Goal: Information Seeking & Learning: Learn about a topic

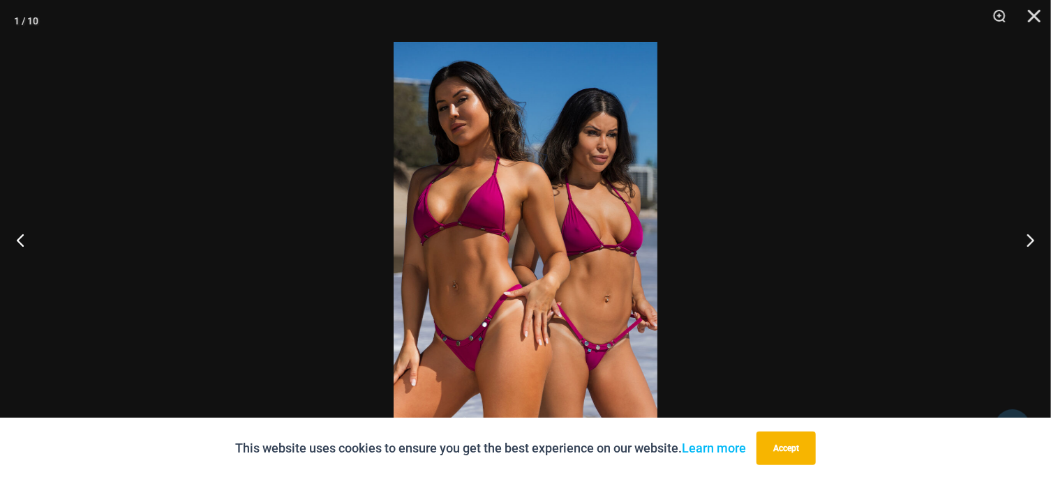
scroll to position [392, 0]
click at [1022, 235] on button "Next" at bounding box center [1024, 240] width 52 height 70
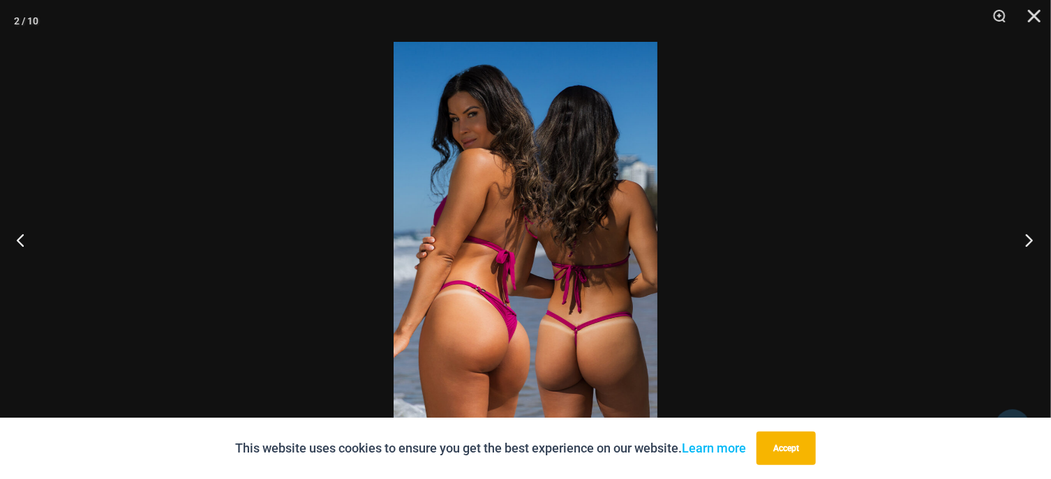
click at [1027, 239] on button "Next" at bounding box center [1024, 240] width 52 height 70
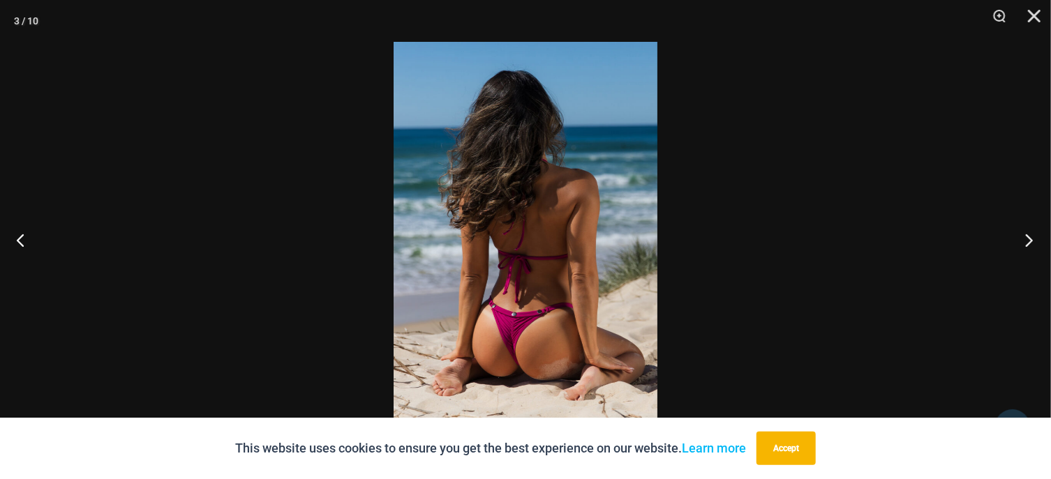
click at [1031, 237] on button "Next" at bounding box center [1024, 240] width 52 height 70
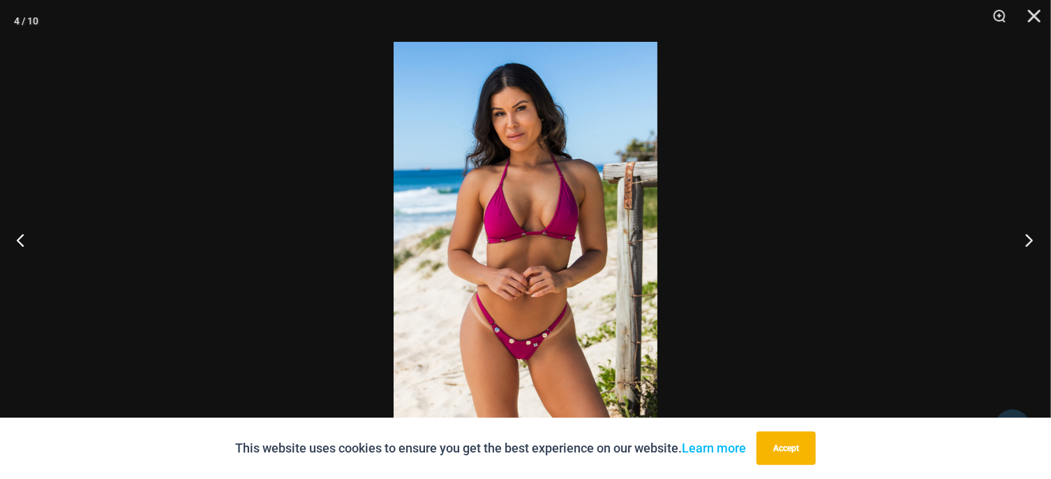
click at [1031, 237] on button "Next" at bounding box center [1024, 240] width 52 height 70
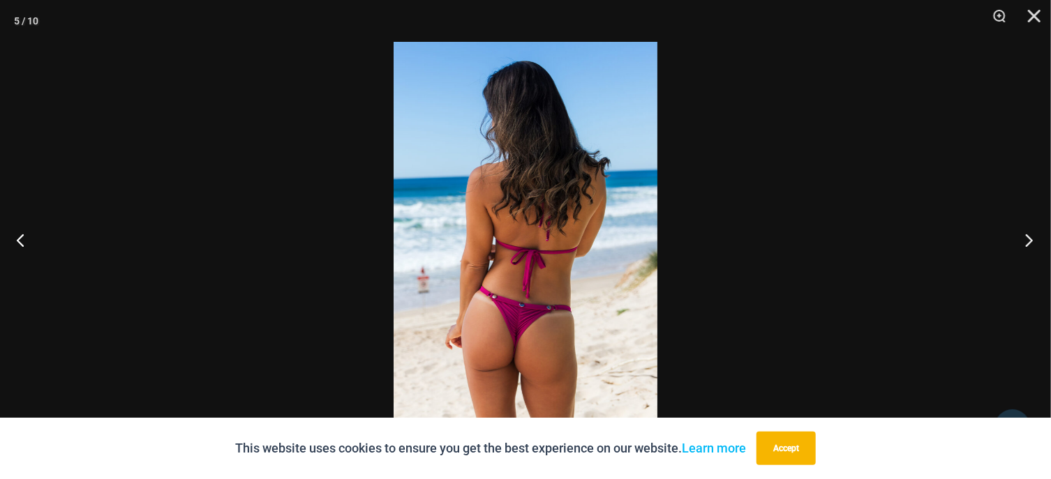
click at [1031, 237] on button "Next" at bounding box center [1024, 240] width 52 height 70
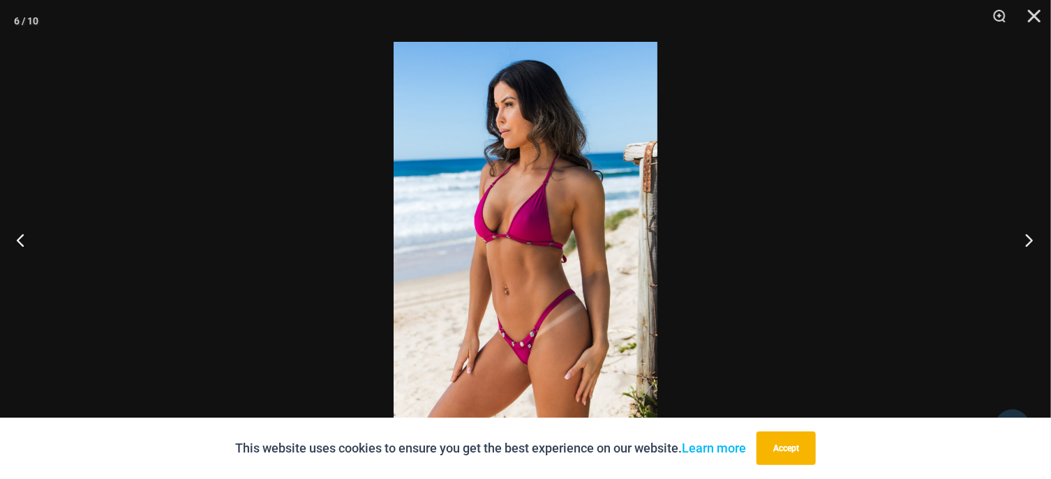
click at [1031, 237] on button "Next" at bounding box center [1024, 240] width 52 height 70
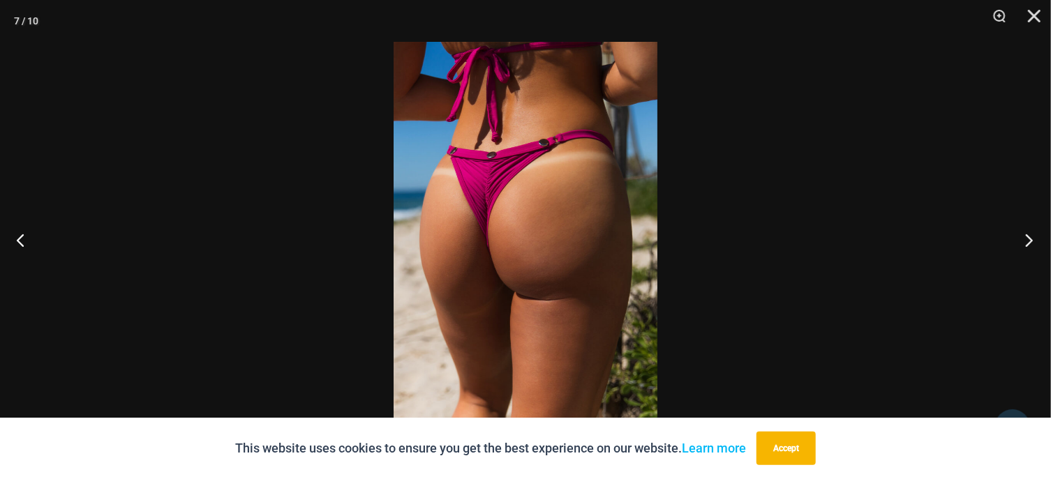
click at [1033, 245] on button "Next" at bounding box center [1024, 240] width 52 height 70
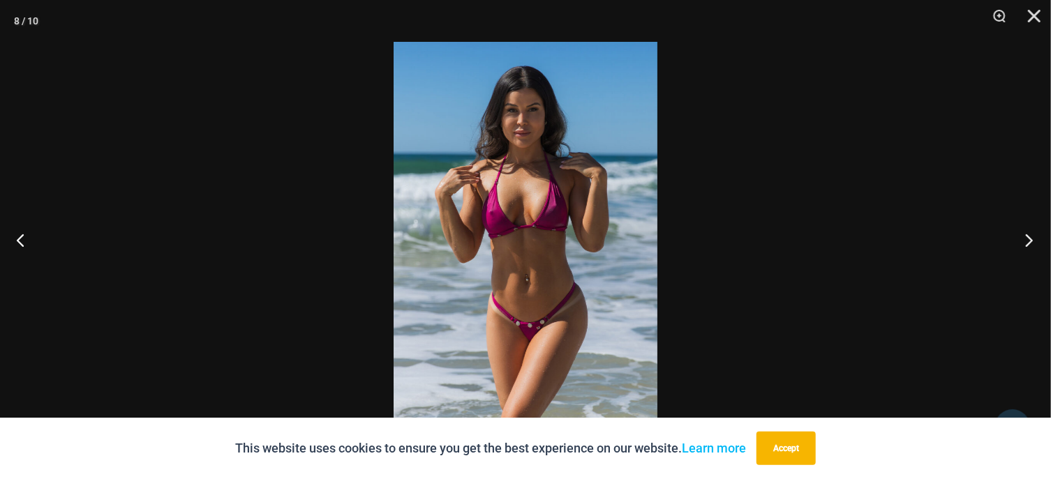
click at [1030, 243] on button "Next" at bounding box center [1024, 240] width 52 height 70
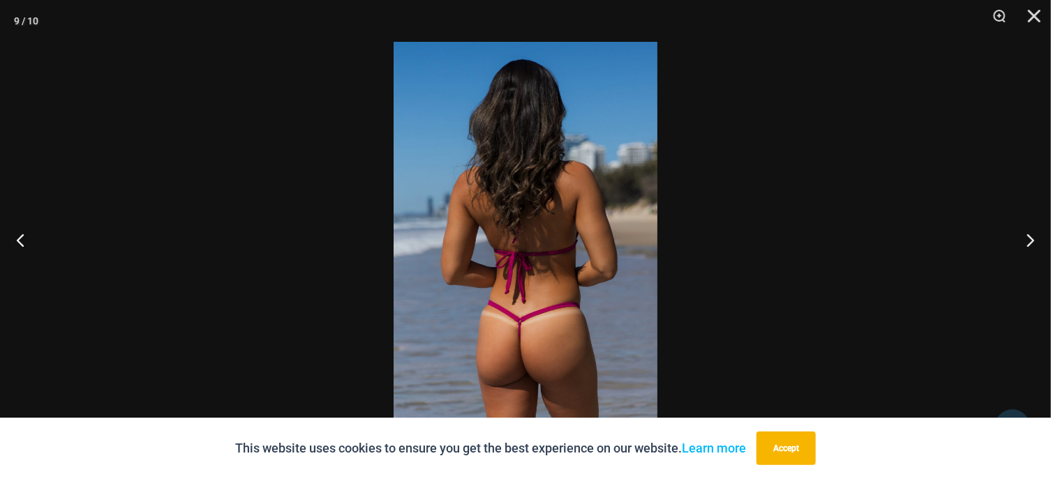
drag, startPoint x: 590, startPoint y: 255, endPoint x: 590, endPoint y: 247, distance: 7.7
click at [1024, 232] on button "Next" at bounding box center [1024, 240] width 52 height 70
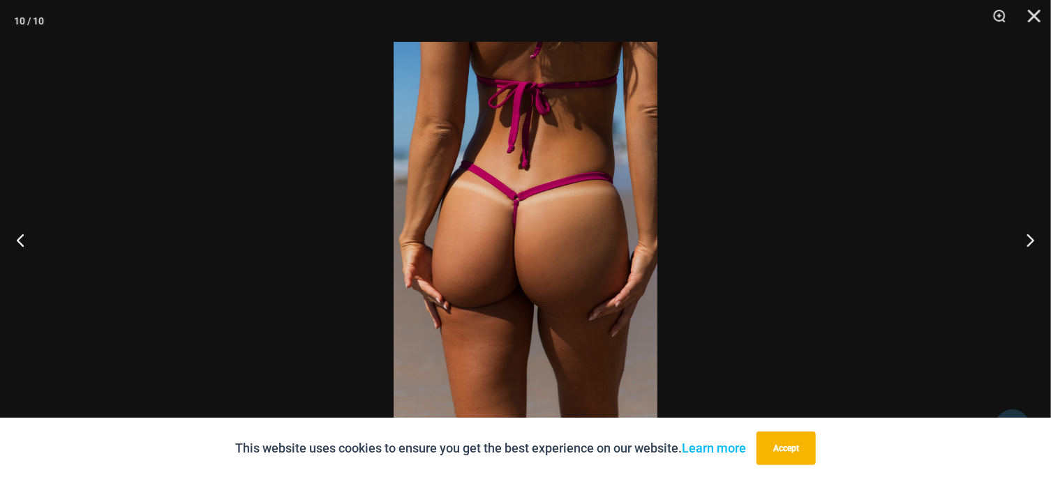
drag, startPoint x: 532, startPoint y: 223, endPoint x: 541, endPoint y: 218, distance: 10.9
click at [1028, 235] on button "Next" at bounding box center [1024, 240] width 52 height 70
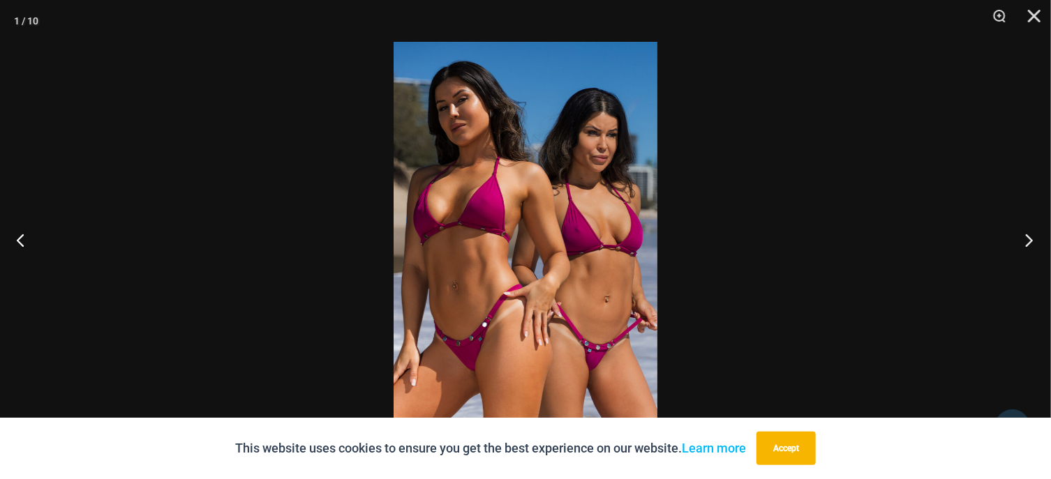
click at [1026, 234] on button "Next" at bounding box center [1024, 240] width 52 height 70
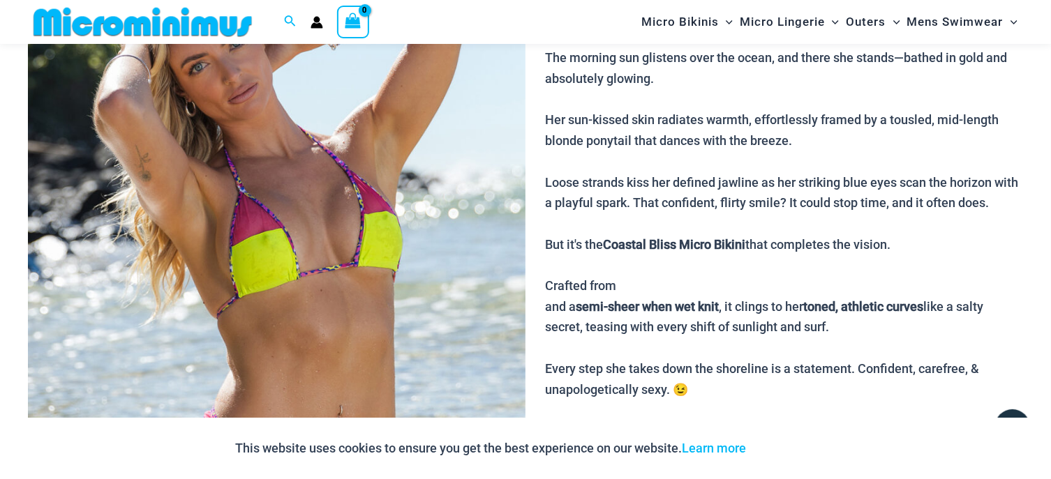
scroll to position [211, 0]
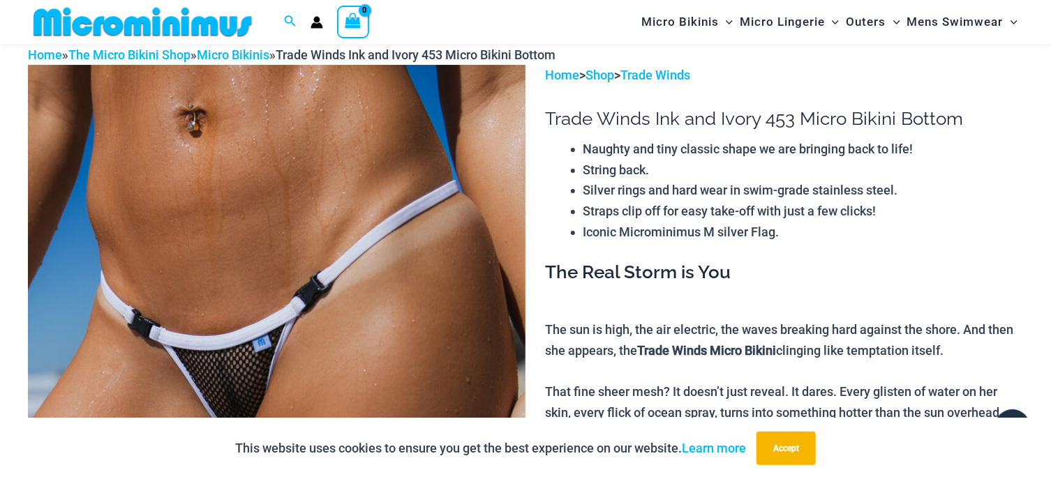
scroll to position [75, 0]
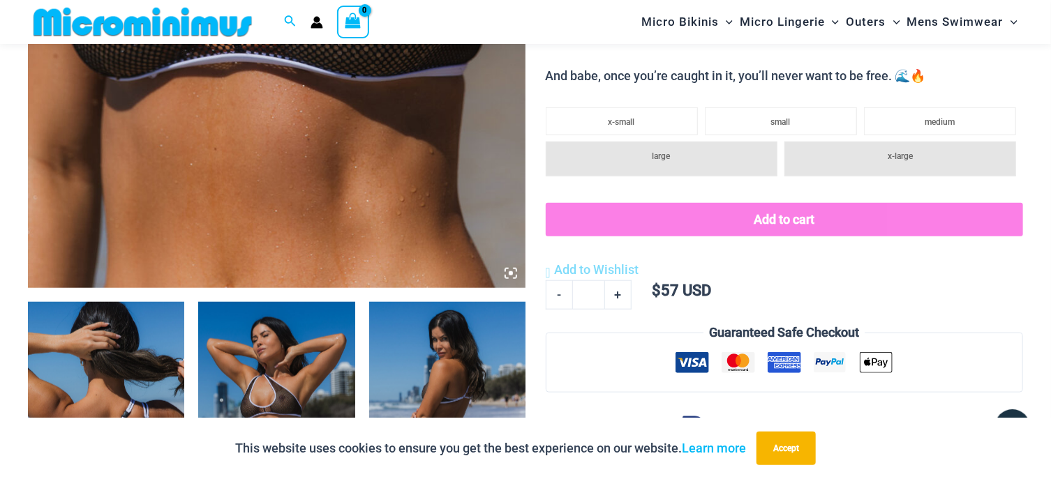
scroll to position [598, 0]
